Goal: Task Accomplishment & Management: Complete application form

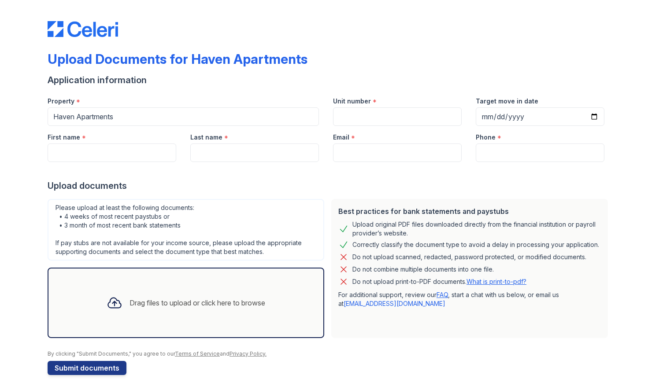
click at [163, 148] on input "First name" at bounding box center [112, 153] width 129 height 18
type input "Caycen"
type input "Work"
type input "[EMAIL_ADDRESS][DOMAIN_NAME]"
type input "4058863107"
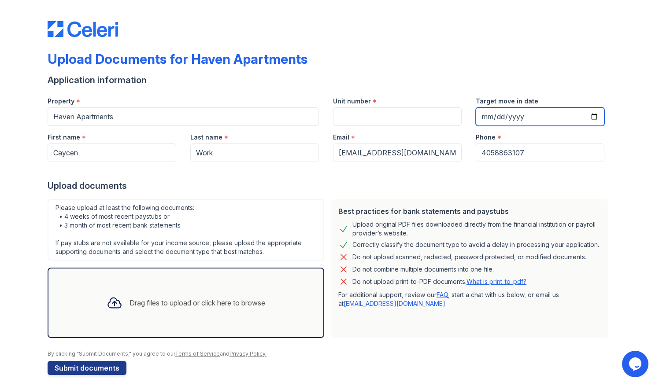
click at [504, 116] on input "Target move in date" at bounding box center [540, 116] width 129 height 18
click at [595, 116] on input "Target move in date" at bounding box center [540, 116] width 129 height 18
type input "[DATE]"
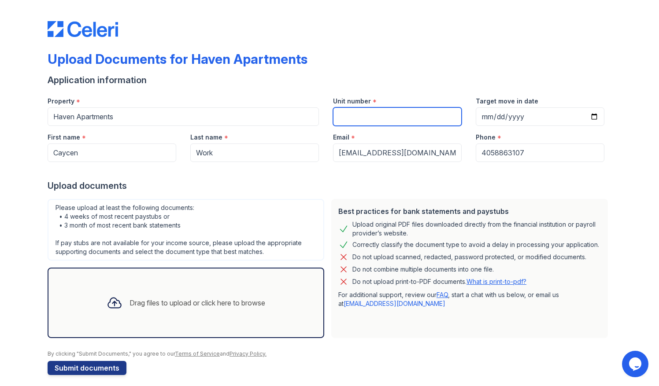
click at [425, 120] on input "Unit number" at bounding box center [397, 116] width 129 height 18
type input "2303"
click at [193, 288] on div "Drag files to upload or click here to browse" at bounding box center [186, 303] width 173 height 30
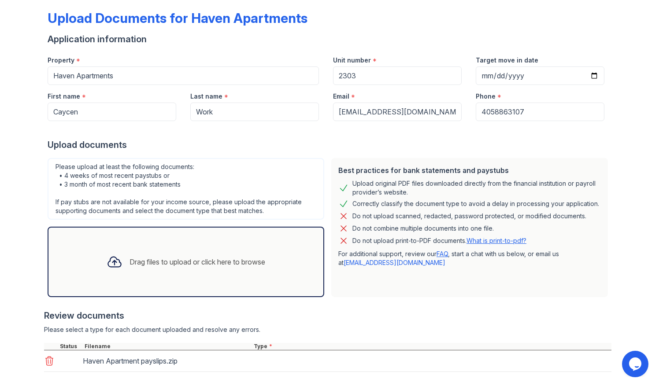
scroll to position [85, 0]
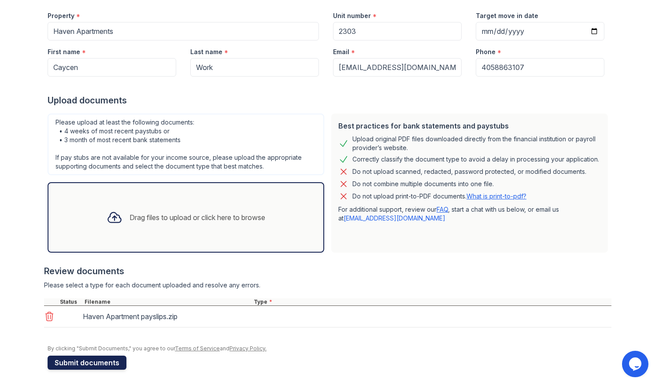
click at [100, 363] on button "Submit documents" at bounding box center [87, 363] width 79 height 14
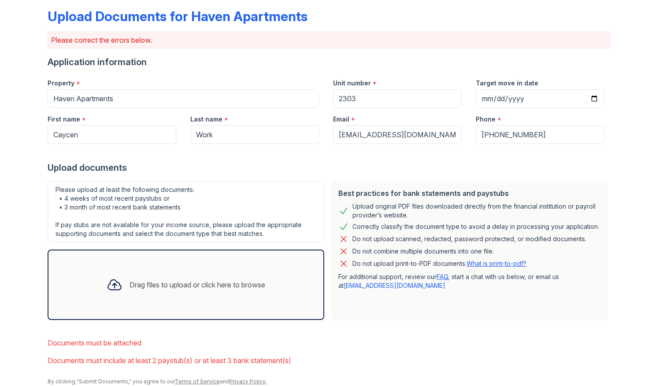
scroll to position [76, 0]
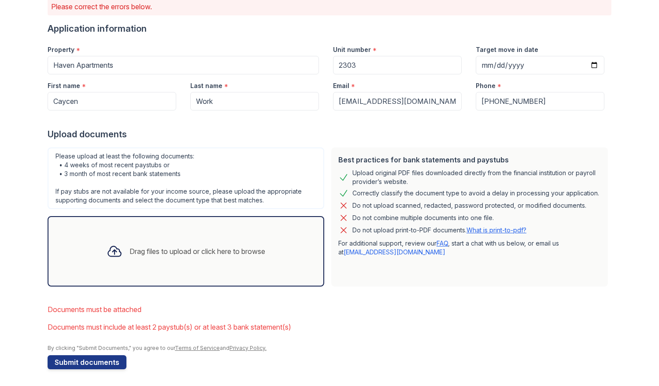
click at [163, 255] on div "Drag files to upload or click here to browse" at bounding box center [197, 251] width 136 height 11
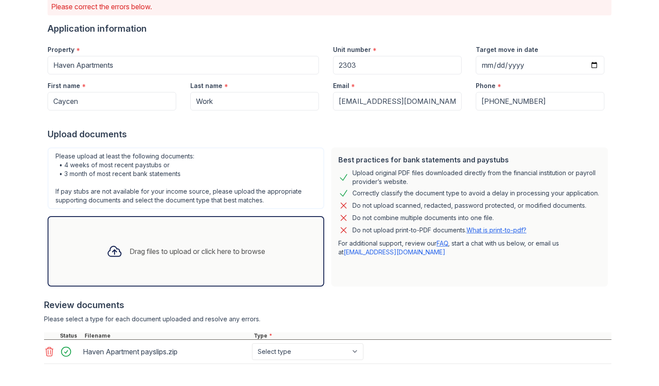
scroll to position [159, 0]
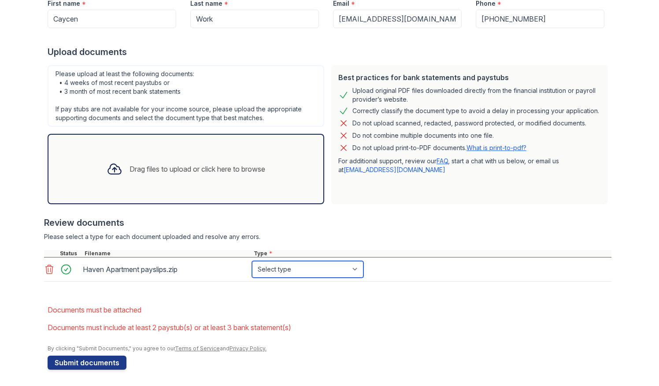
click at [325, 275] on select "Select type Paystub Bank Statement Offer Letter Tax Documents Benefit Award Let…" at bounding box center [307, 269] width 111 height 17
select select "paystub"
click at [252, 261] on select "Select type Paystub Bank Statement Offer Letter Tax Documents Benefit Award Let…" at bounding box center [307, 269] width 111 height 17
click at [118, 356] on button "Submit documents" at bounding box center [87, 363] width 79 height 14
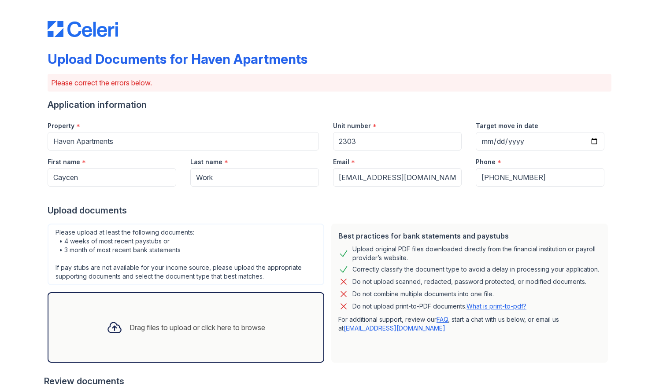
scroll to position [141, 0]
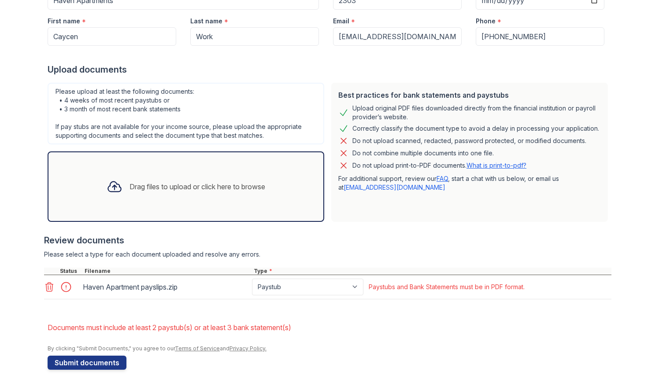
click at [62, 285] on div at bounding box center [68, 287] width 25 height 12
click at [190, 194] on div "Drag files to upload or click here to browse" at bounding box center [186, 187] width 173 height 30
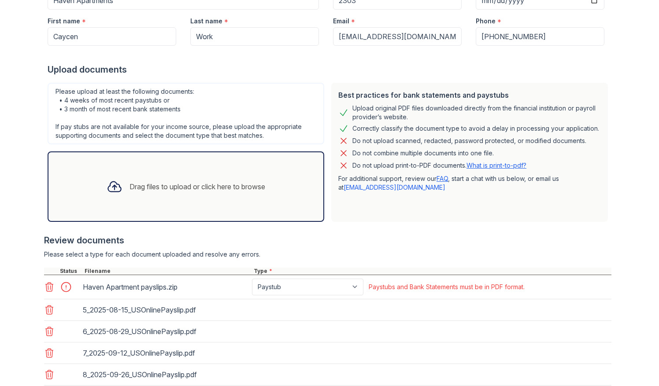
scroll to position [218, 0]
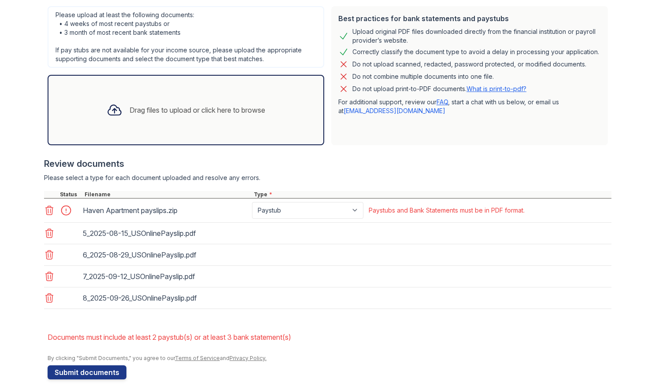
click at [45, 211] on icon at bounding box center [49, 210] width 11 height 11
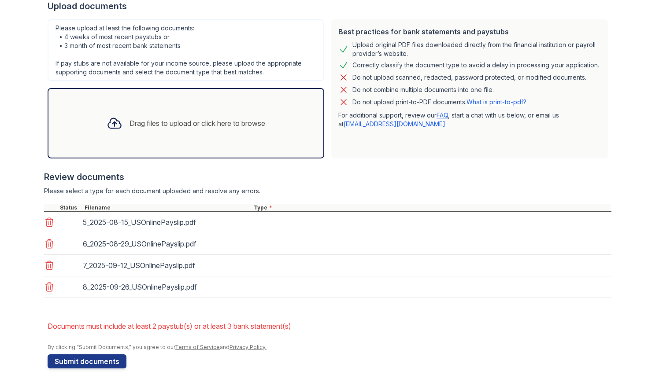
scroll to position [203, 0]
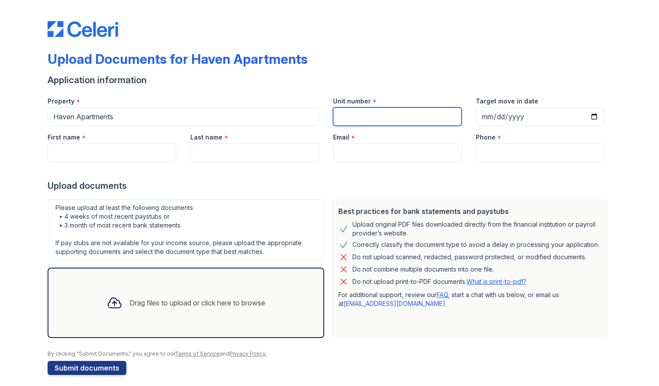
click at [356, 115] on input "Unit number" at bounding box center [397, 116] width 129 height 18
type input "2303"
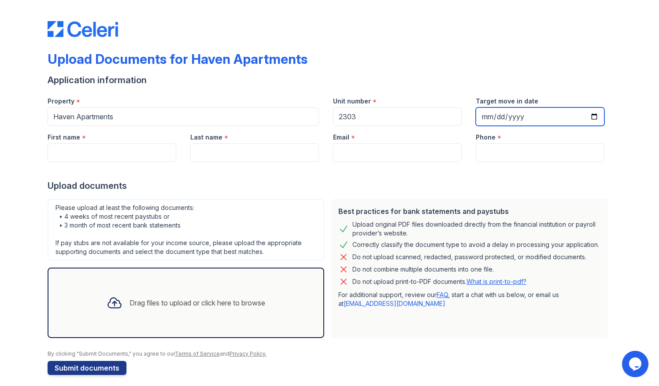
type input "[DATE]"
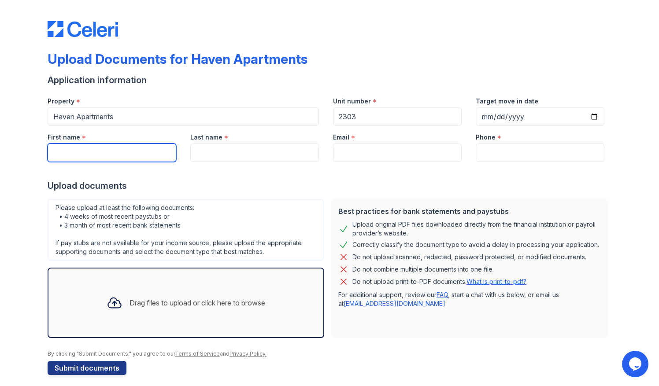
type input "Caycen"
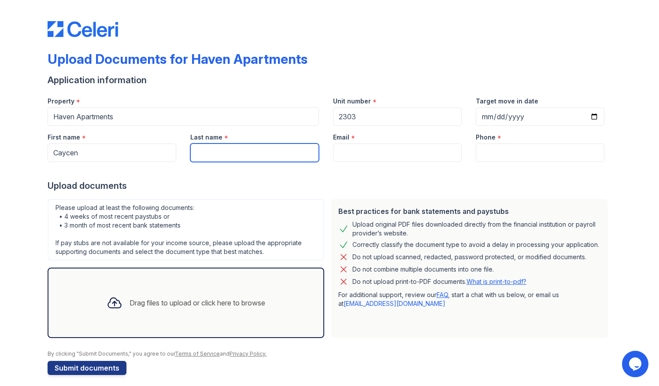
type input "Work"
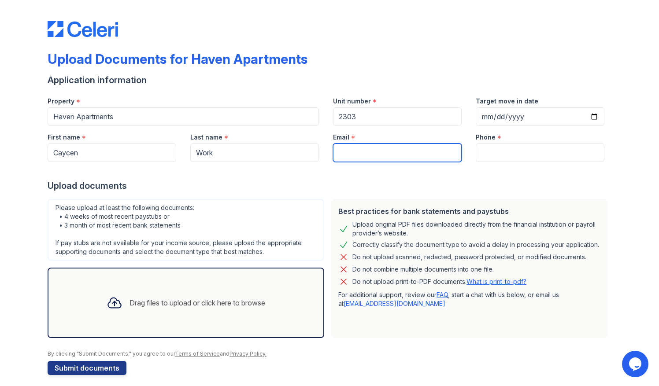
type input "[EMAIL_ADDRESS][DOMAIN_NAME]"
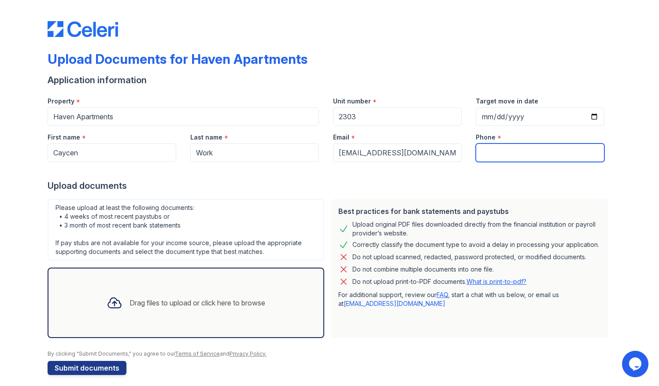
type input "4058863107"
click at [146, 280] on div "Drag files to upload or click here to browse" at bounding box center [186, 303] width 277 height 70
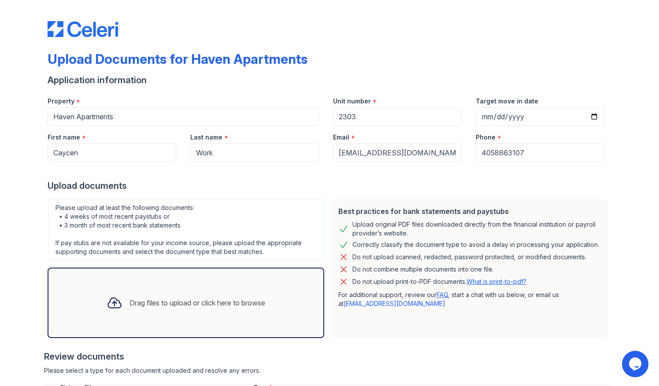
scroll to position [88, 0]
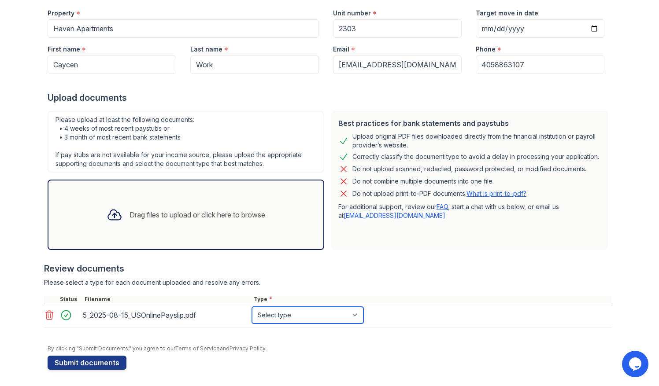
click at [323, 311] on select "Select type Paystub Bank Statement Offer Letter Tax Documents Benefit Award Let…" at bounding box center [307, 315] width 111 height 17
select select "paystub"
click at [252, 307] on select "Select type Paystub Bank Statement Offer Letter Tax Documents Benefit Award Let…" at bounding box center [307, 315] width 111 height 17
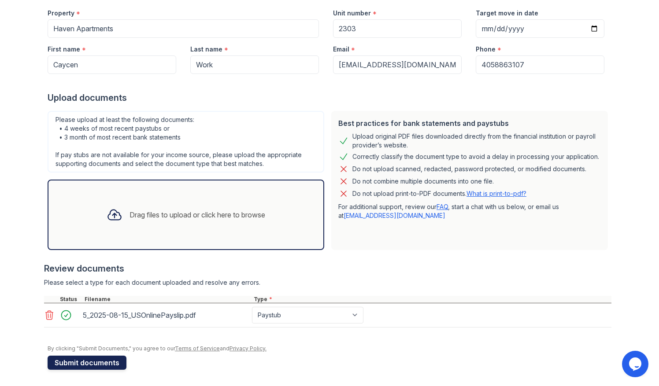
click at [106, 366] on button "Submit documents" at bounding box center [87, 363] width 79 height 14
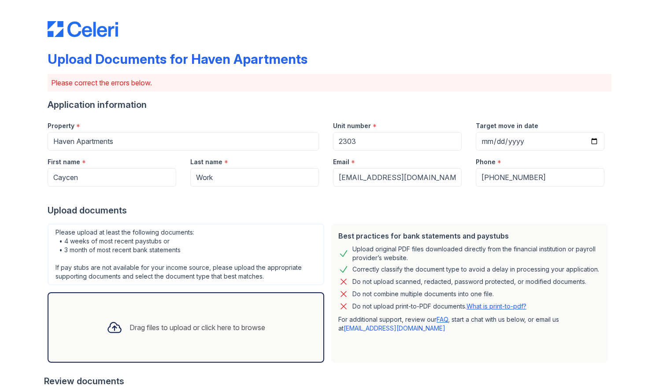
scroll to position [141, 0]
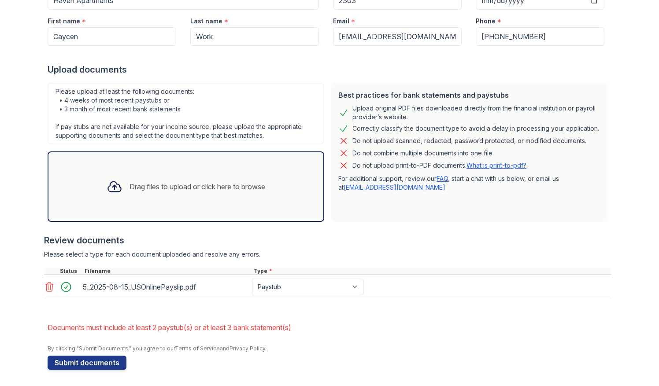
click at [131, 247] on div "Review documents Please select a type for each document uploaded and resolve an…" at bounding box center [327, 266] width 567 height 83
click at [114, 192] on icon at bounding box center [115, 187] width 16 height 16
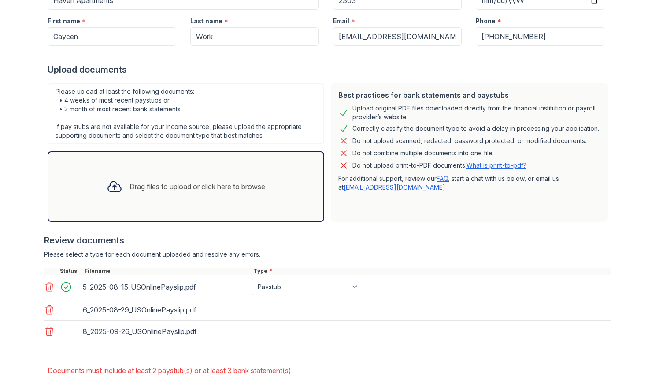
scroll to position [184, 0]
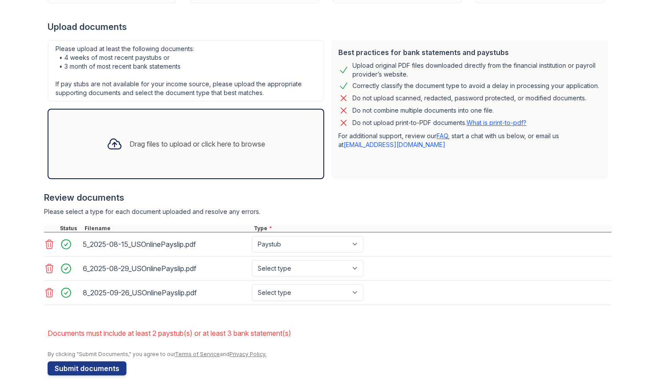
click at [121, 149] on div "Drag files to upload or click here to browse" at bounding box center [186, 144] width 173 height 30
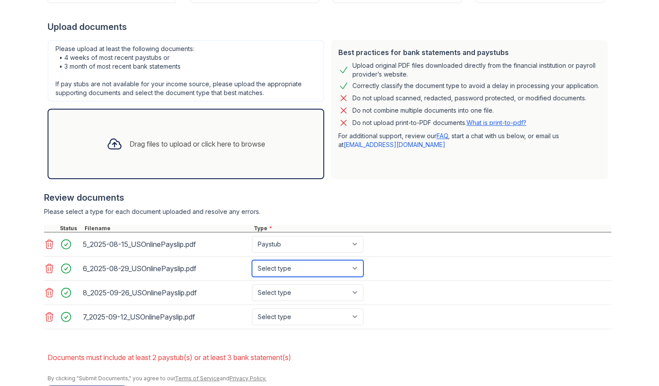
click at [304, 267] on select "Select type Paystub Bank Statement Offer Letter Tax Documents Benefit Award Let…" at bounding box center [307, 268] width 111 height 17
select select "paystub"
click at [252, 260] on select "Select type Paystub Bank Statement Offer Letter Tax Documents Benefit Award Let…" at bounding box center [307, 268] width 111 height 17
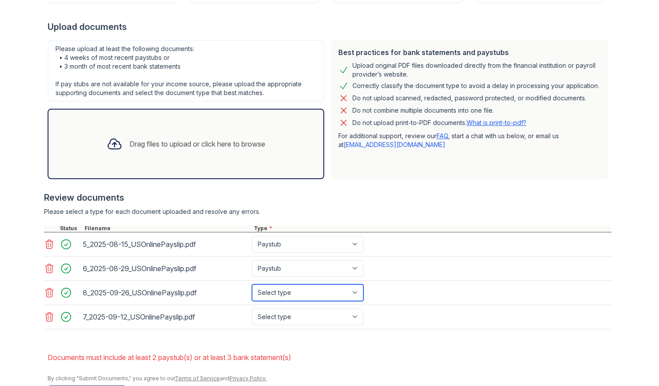
click at [302, 286] on select "Select type Paystub Bank Statement Offer Letter Tax Documents Benefit Award Let…" at bounding box center [307, 292] width 111 height 17
select select "paystub"
click at [252, 284] on select "Select type Paystub Bank Statement Offer Letter Tax Documents Benefit Award Let…" at bounding box center [307, 292] width 111 height 17
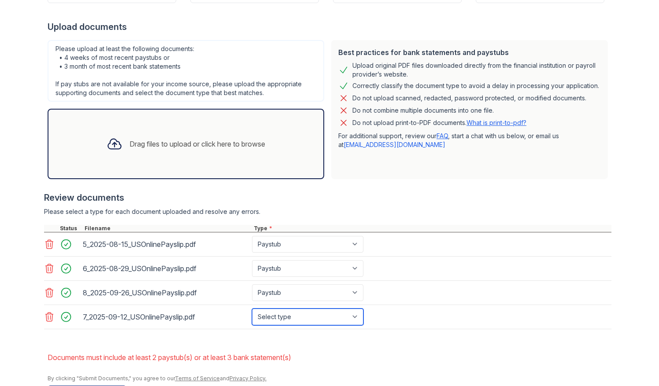
click at [281, 317] on select "Select type Paystub Bank Statement Offer Letter Tax Documents Benefit Award Let…" at bounding box center [307, 317] width 111 height 17
select select "paystub"
click at [252, 309] on select "Select type Paystub Bank Statement Offer Letter Tax Documents Benefit Award Let…" at bounding box center [307, 317] width 111 height 17
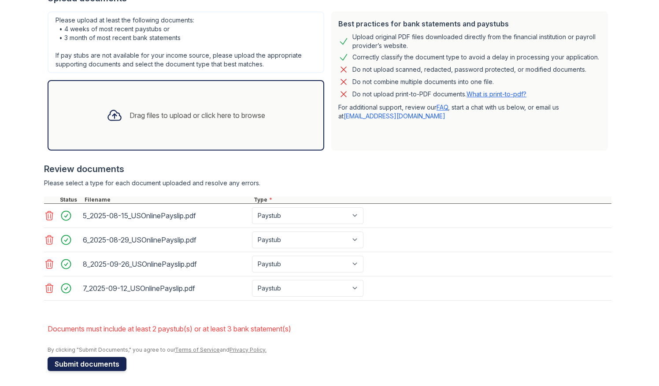
click at [112, 360] on button "Submit documents" at bounding box center [87, 364] width 79 height 14
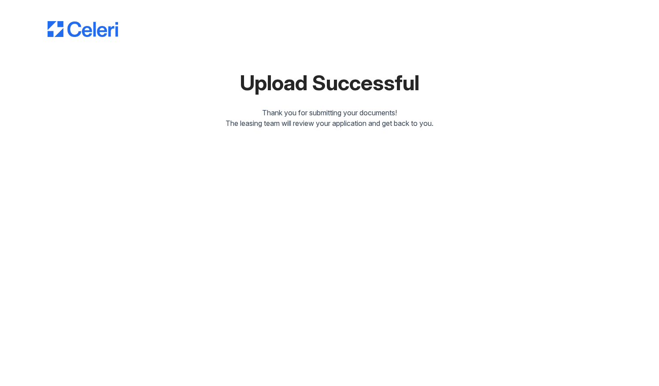
click at [608, 190] on div "Upload Successful Thank you for submitting your documents! The leasing team wil…" at bounding box center [329, 193] width 659 height 386
